Goal: Navigation & Orientation: Find specific page/section

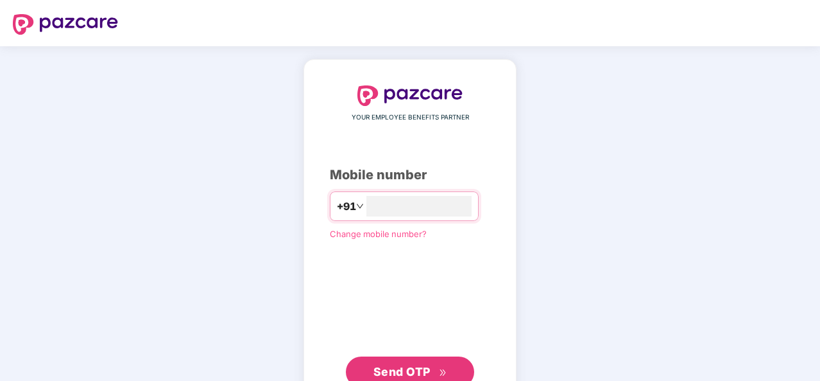
type input "**********"
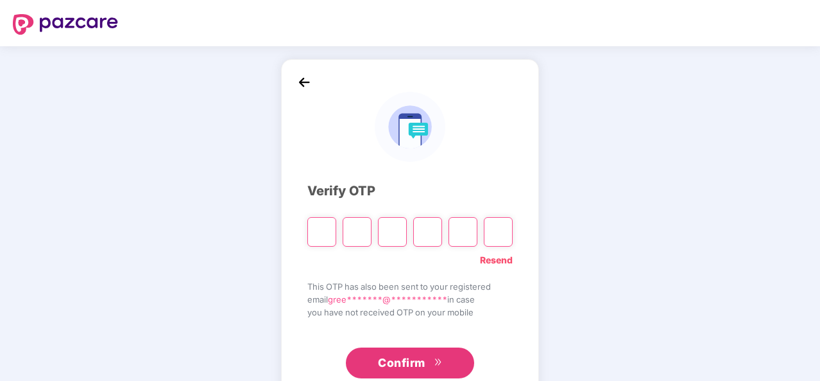
type input "*"
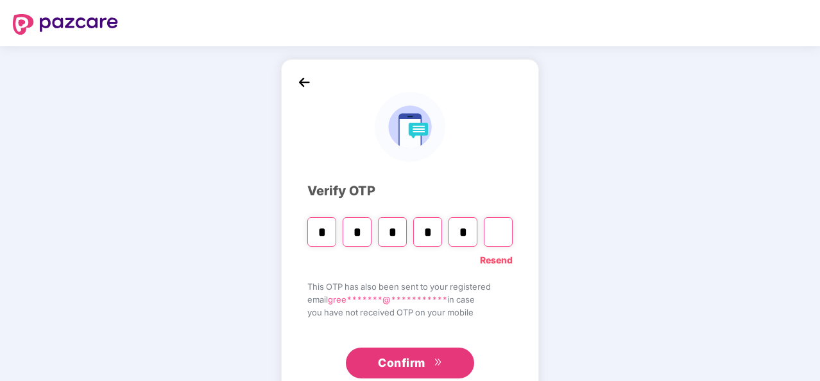
type input "*"
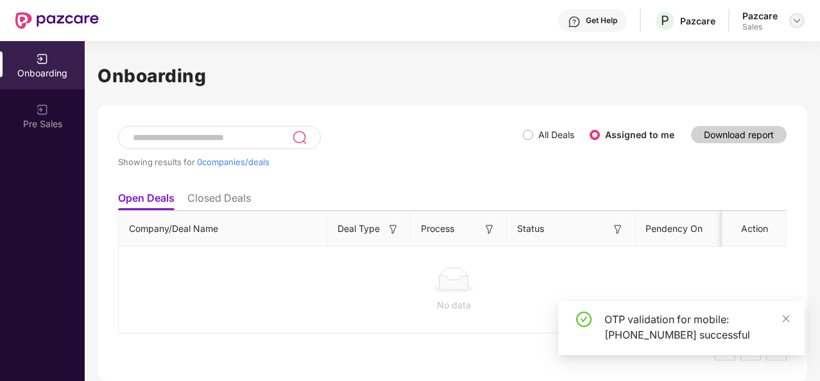
click at [803, 21] on div at bounding box center [796, 20] width 15 height 15
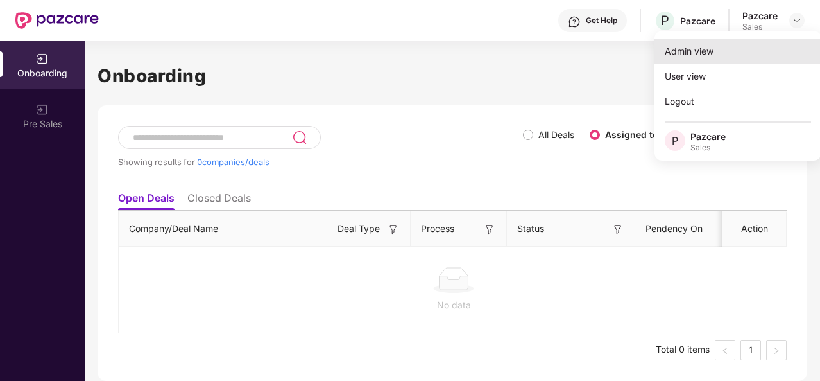
click at [743, 54] on div "Admin view" at bounding box center [738, 51] width 167 height 25
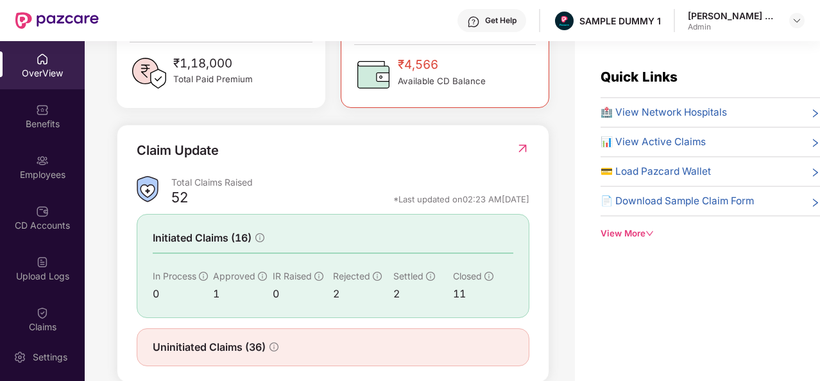
scroll to position [403, 0]
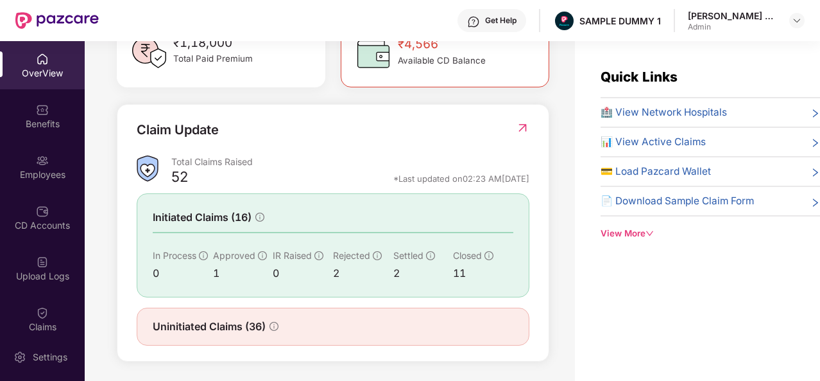
click at [690, 114] on span "🏥 View Network Hospitals" at bounding box center [664, 112] width 126 height 15
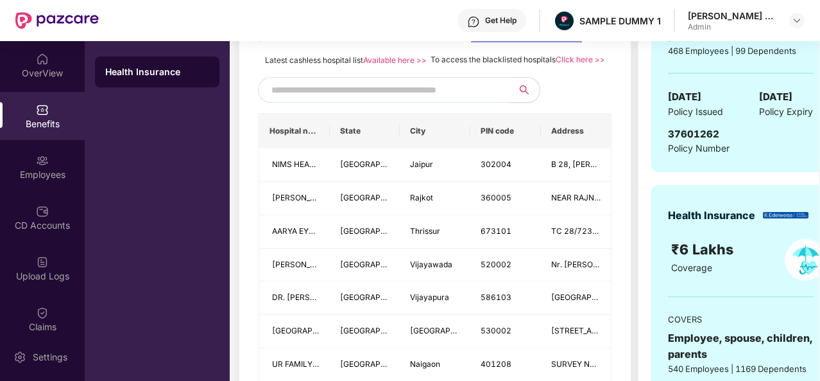
scroll to position [318, 0]
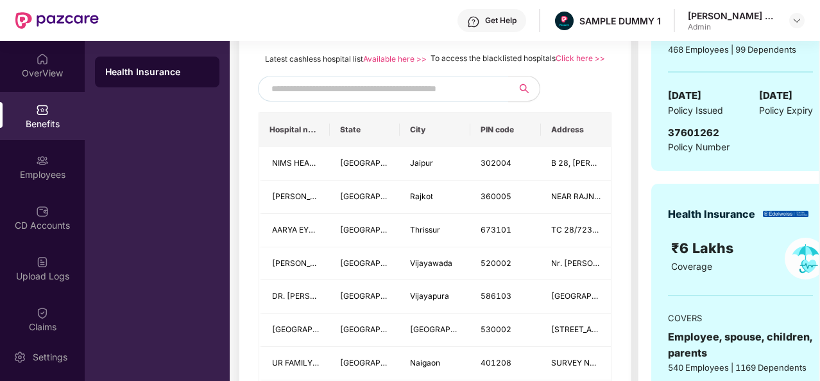
click at [457, 98] on input "text" at bounding box center [380, 88] width 219 height 19
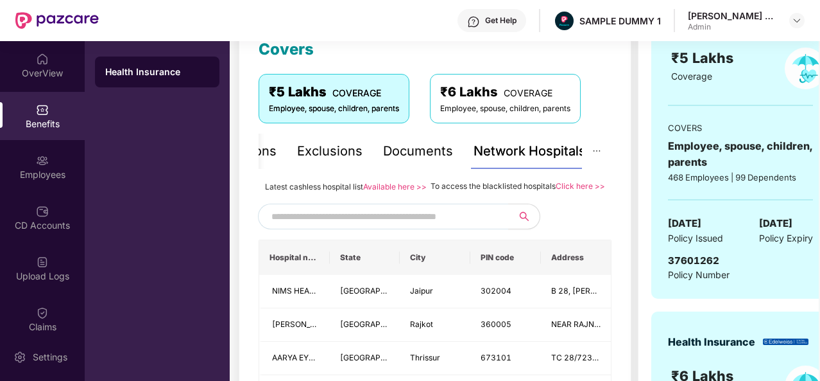
scroll to position [189, 0]
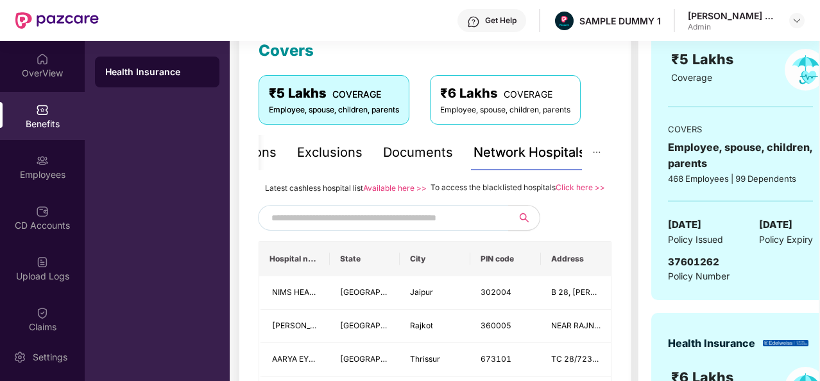
click at [398, 151] on div "Documents" at bounding box center [418, 152] width 70 height 20
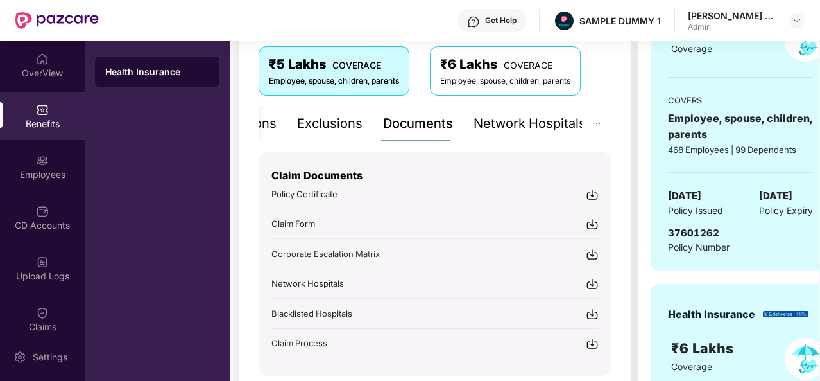
scroll to position [183, 0]
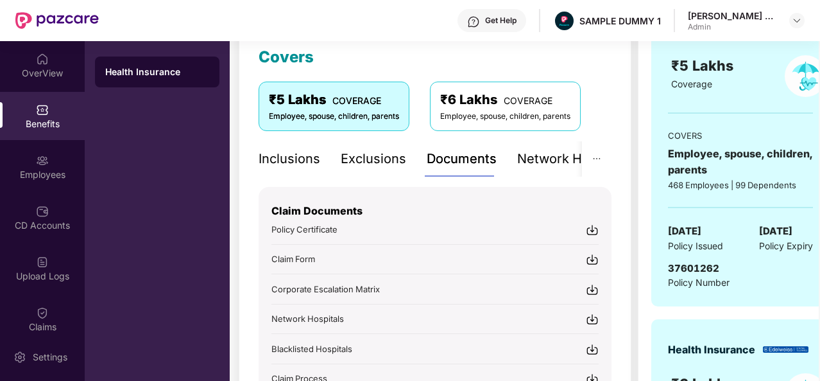
click at [313, 158] on div "Inclusions" at bounding box center [290, 159] width 62 height 20
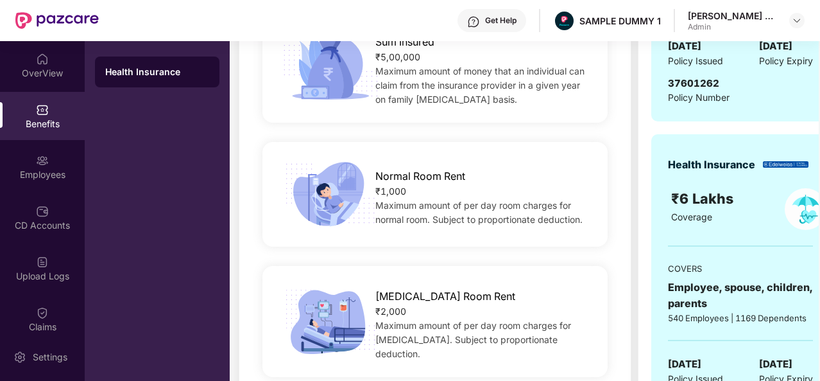
scroll to position [383, 0]
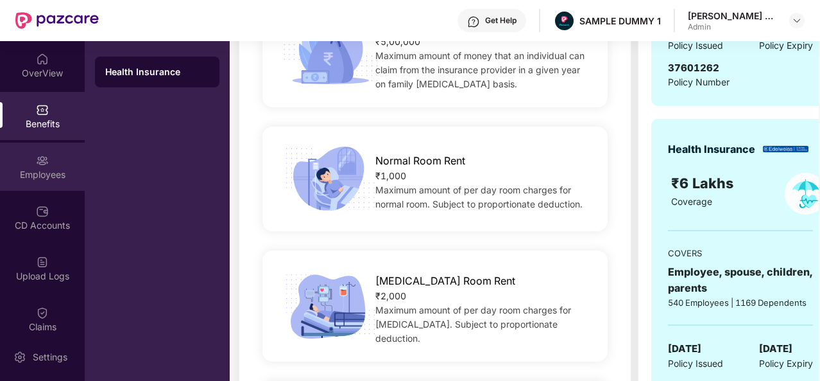
click at [39, 190] on div "Employees" at bounding box center [42, 166] width 85 height 48
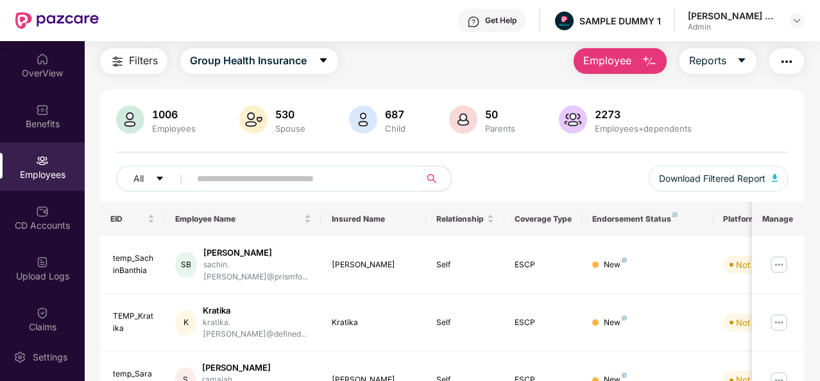
scroll to position [33, 0]
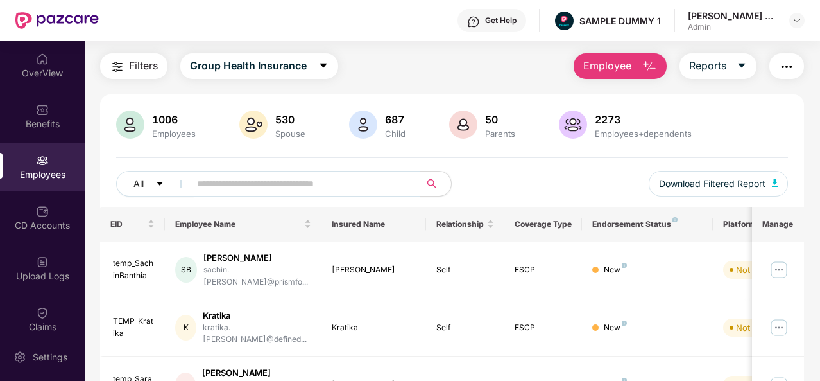
click at [654, 69] on img "button" at bounding box center [649, 66] width 15 height 15
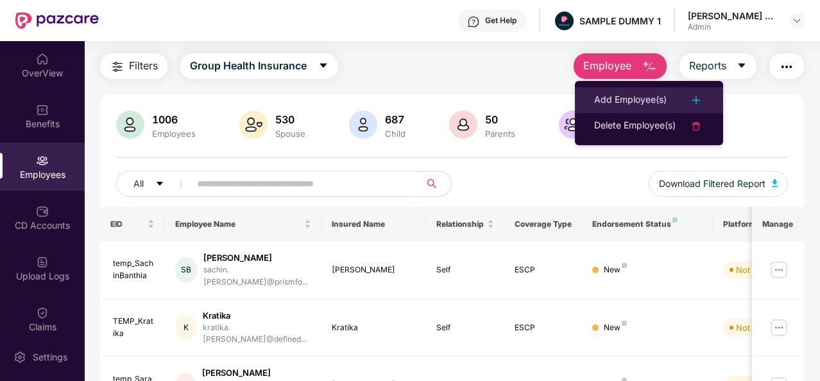
click at [642, 108] on li "Add Employee(s)" at bounding box center [649, 100] width 148 height 26
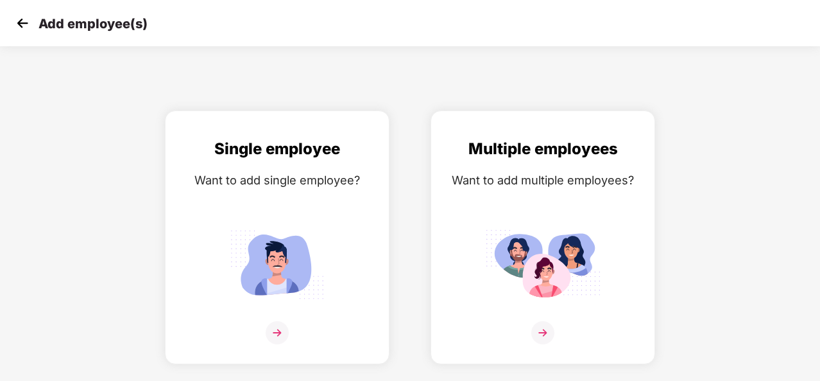
click at [17, 22] on img at bounding box center [22, 22] width 19 height 19
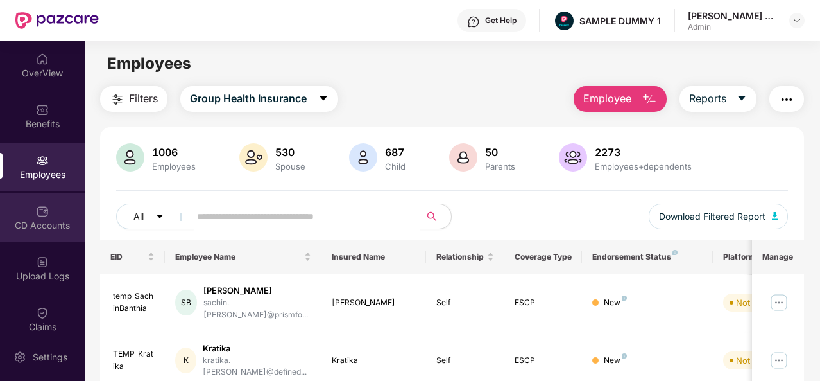
click at [26, 223] on div "CD Accounts" at bounding box center [42, 225] width 85 height 13
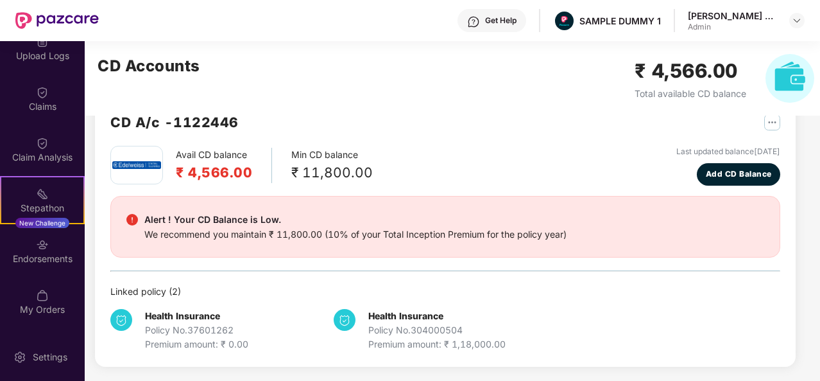
scroll to position [221, 0]
click at [46, 101] on div "Claims" at bounding box center [42, 105] width 85 height 13
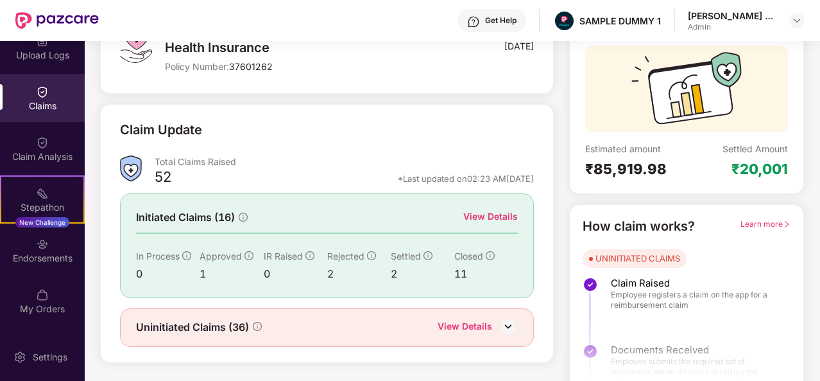
scroll to position [121, 0]
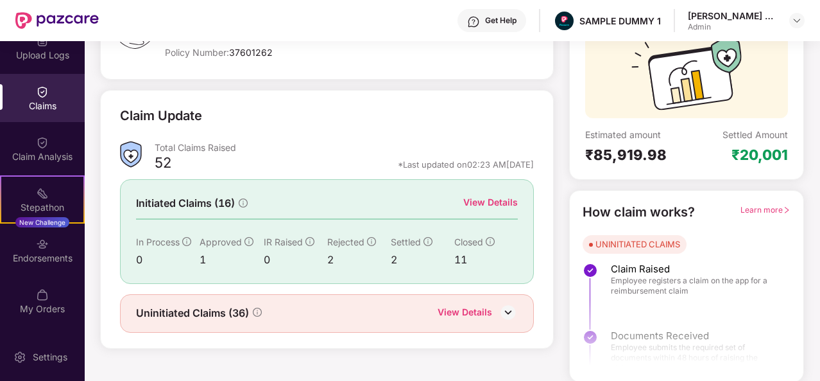
click at [488, 207] on div "View Details" at bounding box center [490, 202] width 55 height 14
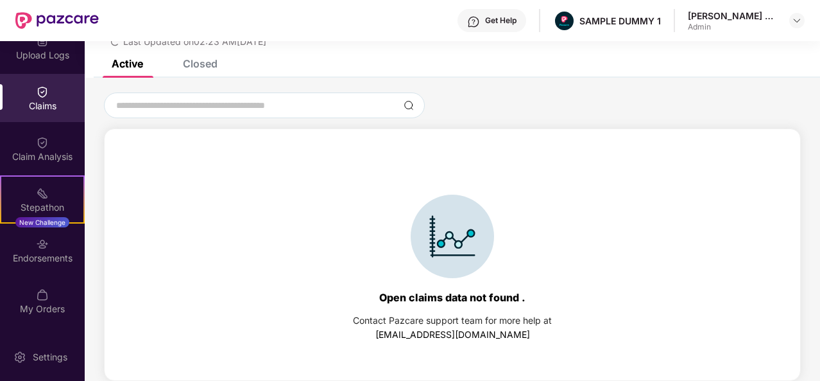
click at [213, 69] on div "Closed" at bounding box center [200, 63] width 35 height 13
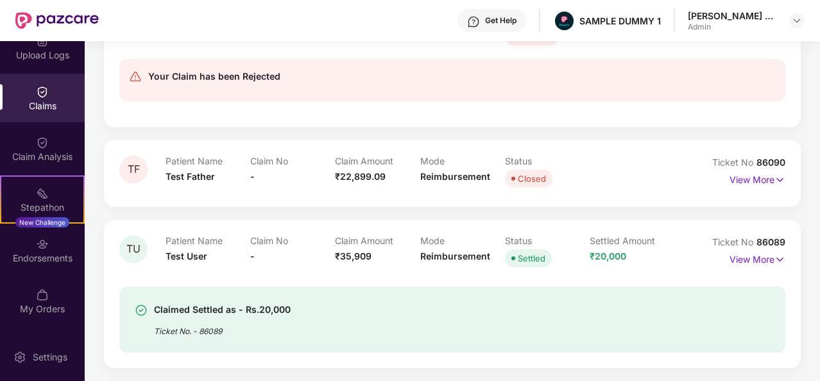
scroll to position [735, 0]
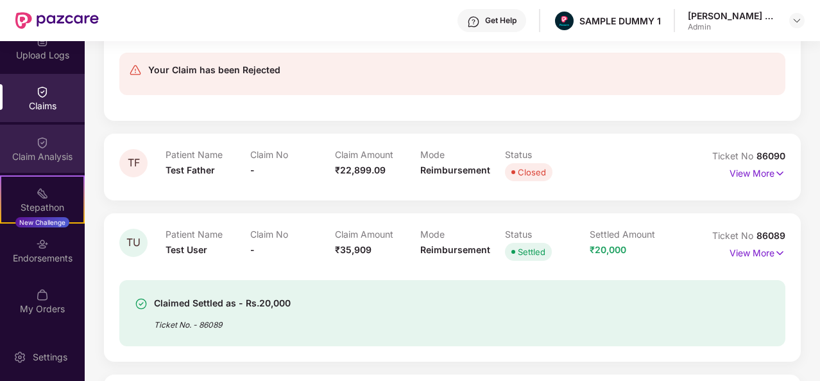
click at [51, 141] on div "Claim Analysis" at bounding box center [42, 148] width 85 height 48
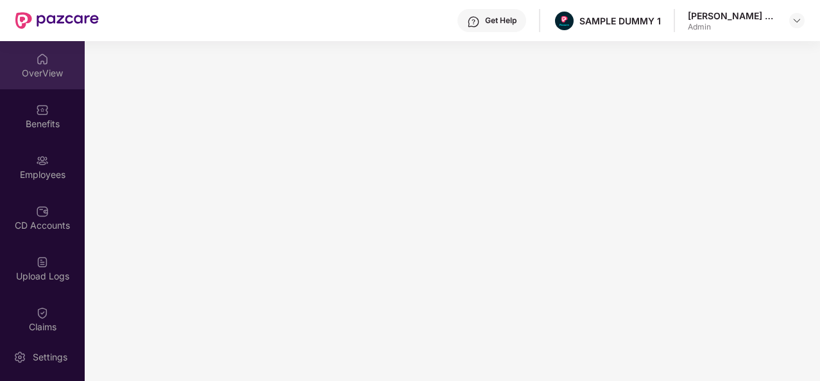
click at [48, 80] on div "OverView" at bounding box center [42, 65] width 85 height 48
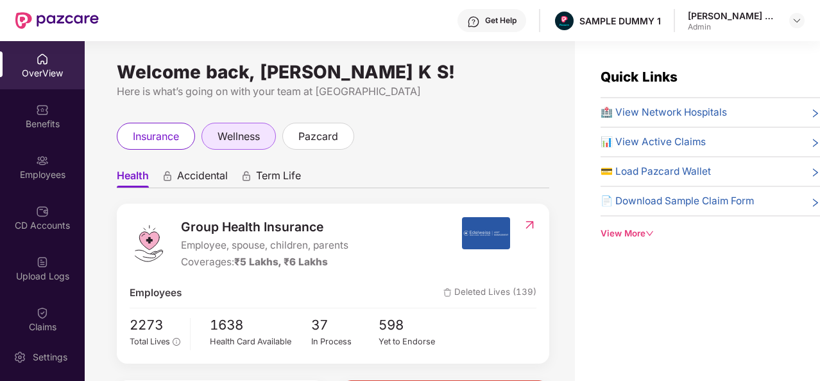
click at [218, 141] on span "wellness" at bounding box center [239, 136] width 42 height 16
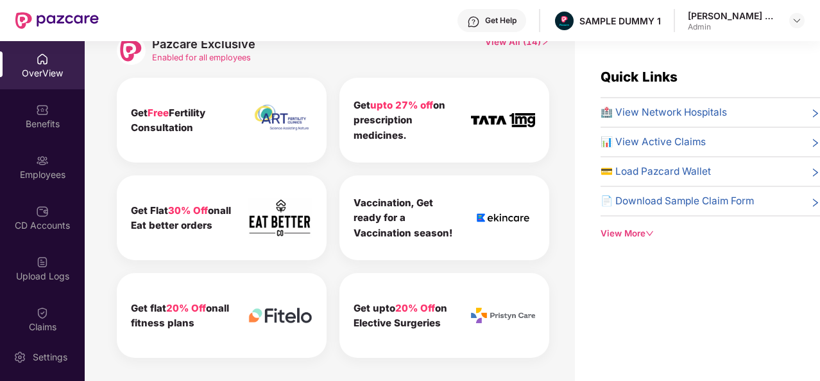
scroll to position [609, 0]
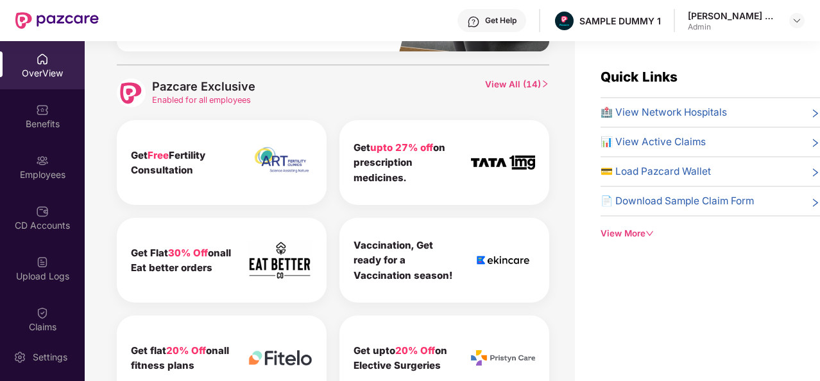
click at [506, 84] on span "View All ( 14 )" at bounding box center [517, 92] width 64 height 29
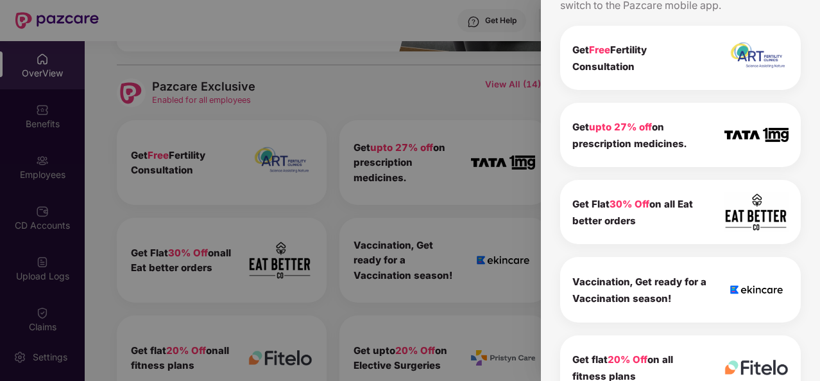
scroll to position [0, 0]
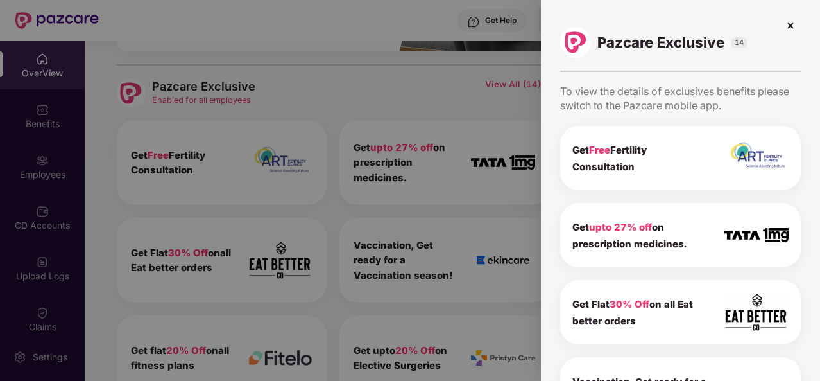
click at [786, 27] on img at bounding box center [790, 25] width 21 height 21
